Goal: Navigation & Orientation: Find specific page/section

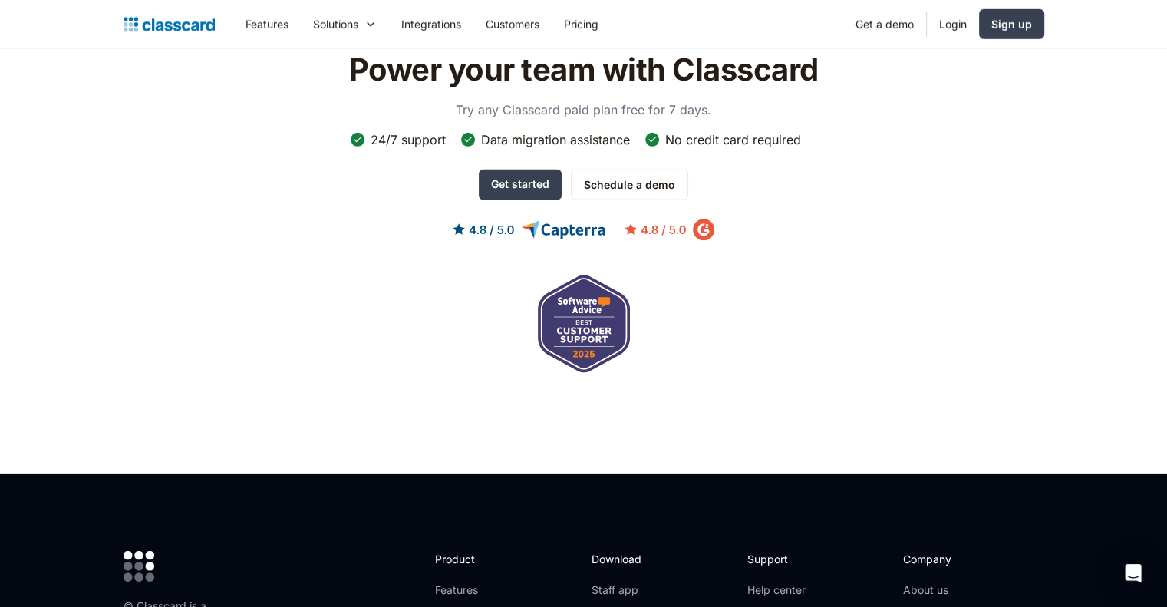
scroll to position [5137, 0]
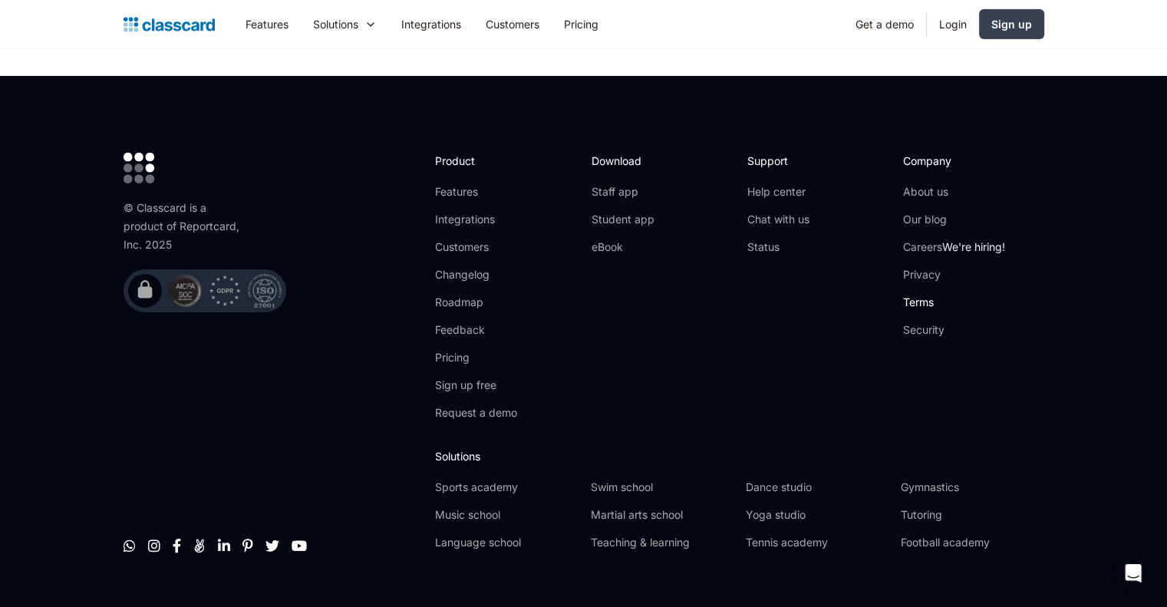
click at [922, 295] on link "Terms" at bounding box center [954, 302] width 102 height 15
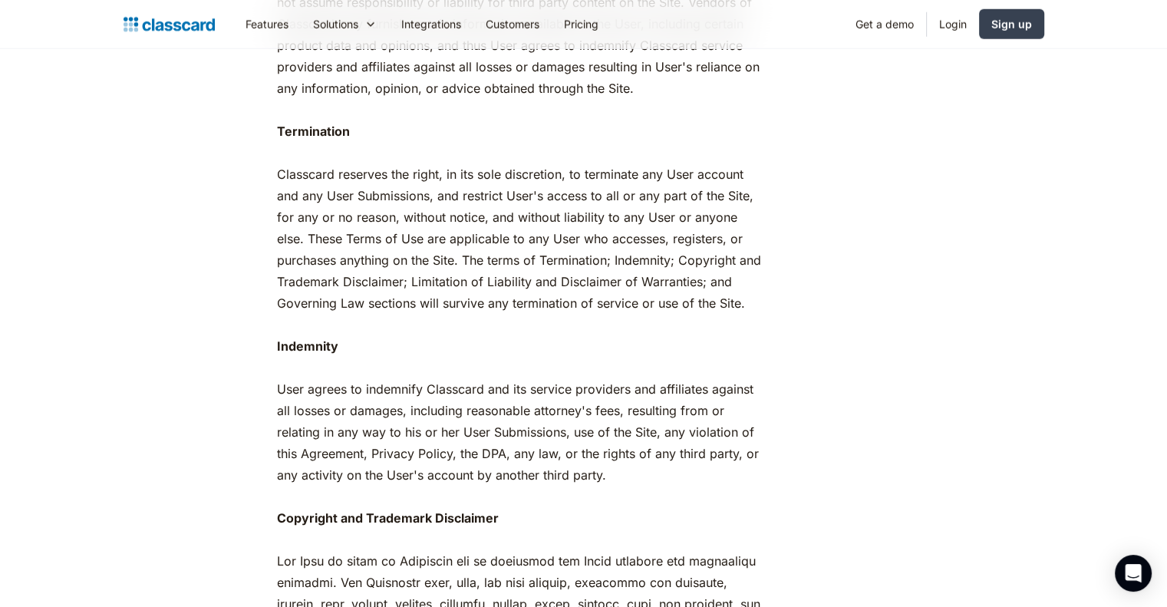
scroll to position [4071, 0]
